Goal: Obtain resource: Obtain resource

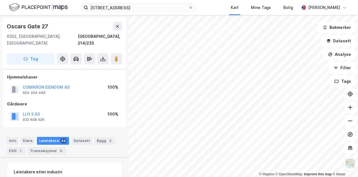
scroll to position [204, 0]
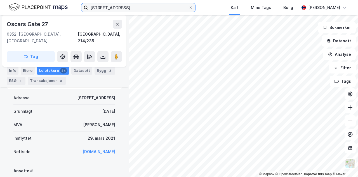
click at [133, 11] on input "[STREET_ADDRESS]" at bounding box center [138, 7] width 100 height 8
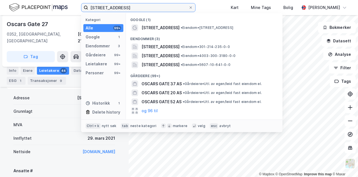
drag, startPoint x: 135, startPoint y: 8, endPoint x: 78, endPoint y: 8, distance: 57.1
click at [78, 8] on div "[STREET_ADDRESS] Kategori Alle 99+ Google 1 Eiendommer 3 Gårdeiere 99+ Leietake…" at bounding box center [179, 7] width 358 height 15
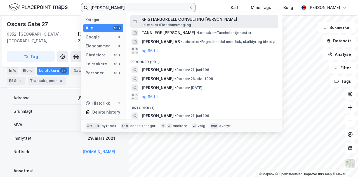
scroll to position [55, 0]
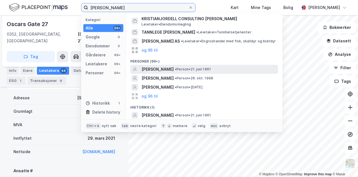
type input "[PERSON_NAME]"
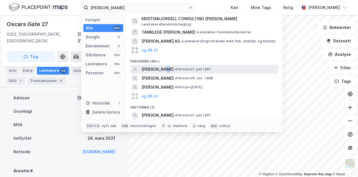
click at [164, 71] on span "[PERSON_NAME]" at bounding box center [158, 69] width 32 height 7
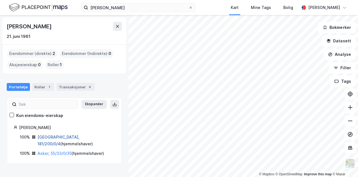
click at [58, 135] on link "[GEOGRAPHIC_DATA], 181/200/0/4" at bounding box center [59, 139] width 42 height 11
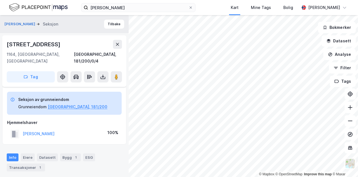
scroll to position [104, 0]
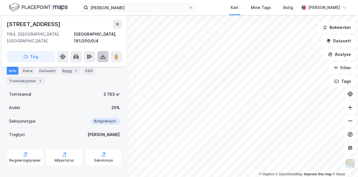
click at [104, 54] on icon at bounding box center [103, 57] width 6 height 6
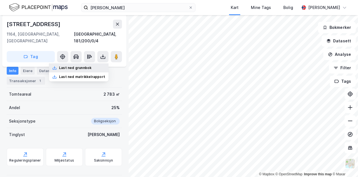
click at [85, 66] on div "Last ned grunnbok" at bounding box center [75, 68] width 32 height 4
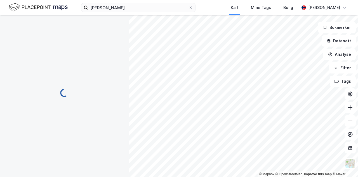
scroll to position [66, 0]
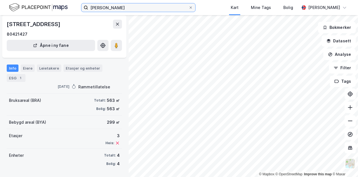
click at [170, 8] on input "[PERSON_NAME]" at bounding box center [138, 7] width 100 height 8
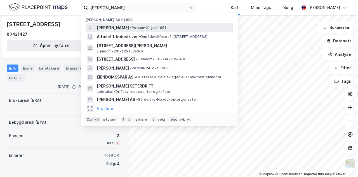
click at [147, 27] on span "• Person • [DATE]" at bounding box center [148, 27] width 36 height 4
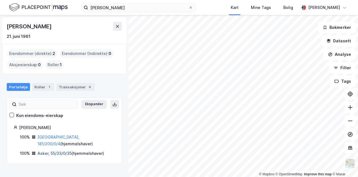
click at [60, 151] on link "Asker, 55/33/0/35" at bounding box center [55, 153] width 34 height 5
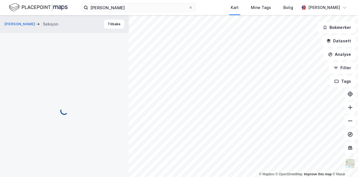
scroll to position [66, 0]
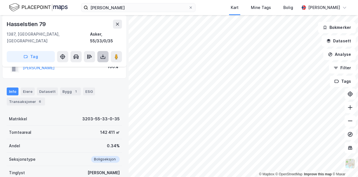
click at [100, 54] on icon at bounding box center [103, 57] width 6 height 6
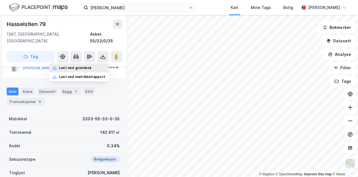
click at [86, 66] on div "Last ned grunnbok" at bounding box center [75, 68] width 32 height 4
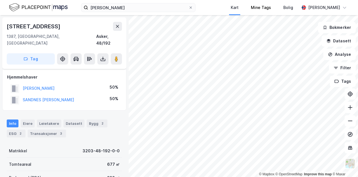
scroll to position [66, 0]
